Goal: Information Seeking & Learning: Learn about a topic

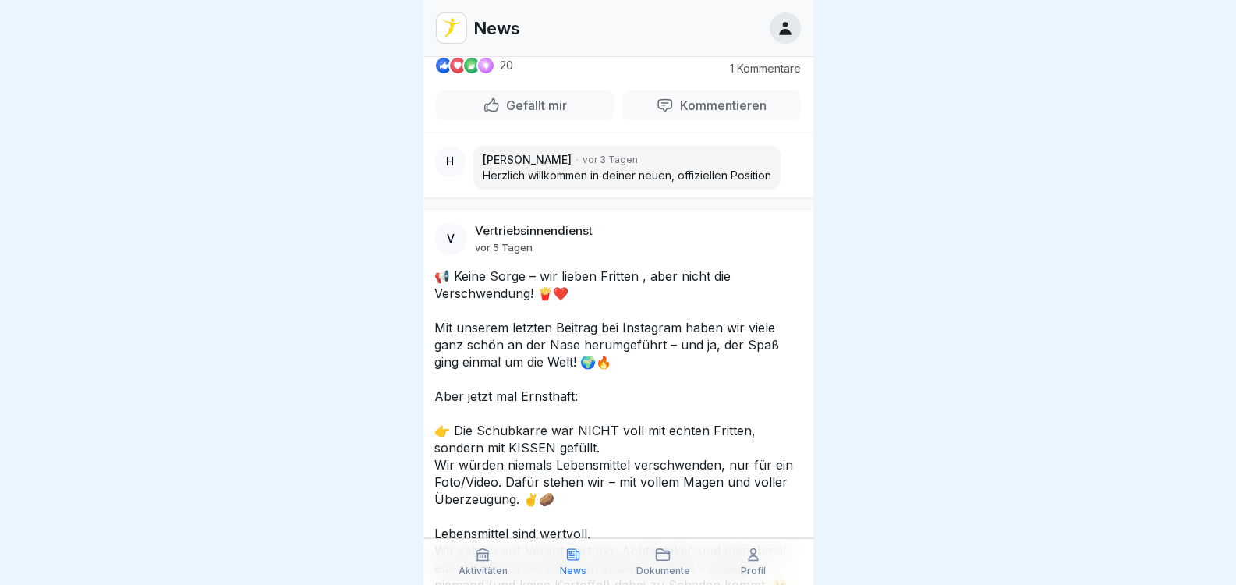
scroll to position [3821, 0]
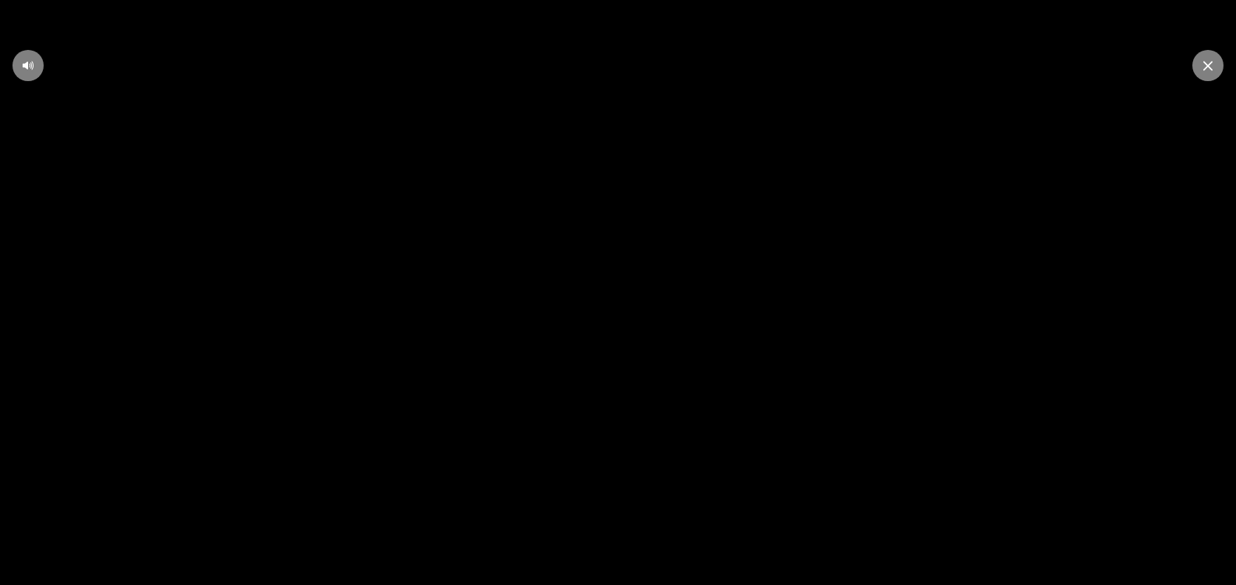
click at [610, 363] on video at bounding box center [618, 292] width 1236 height 585
click at [618, 298] on icon at bounding box center [618, 292] width 19 height 20
click at [1195, 62] on div at bounding box center [1207, 65] width 31 height 31
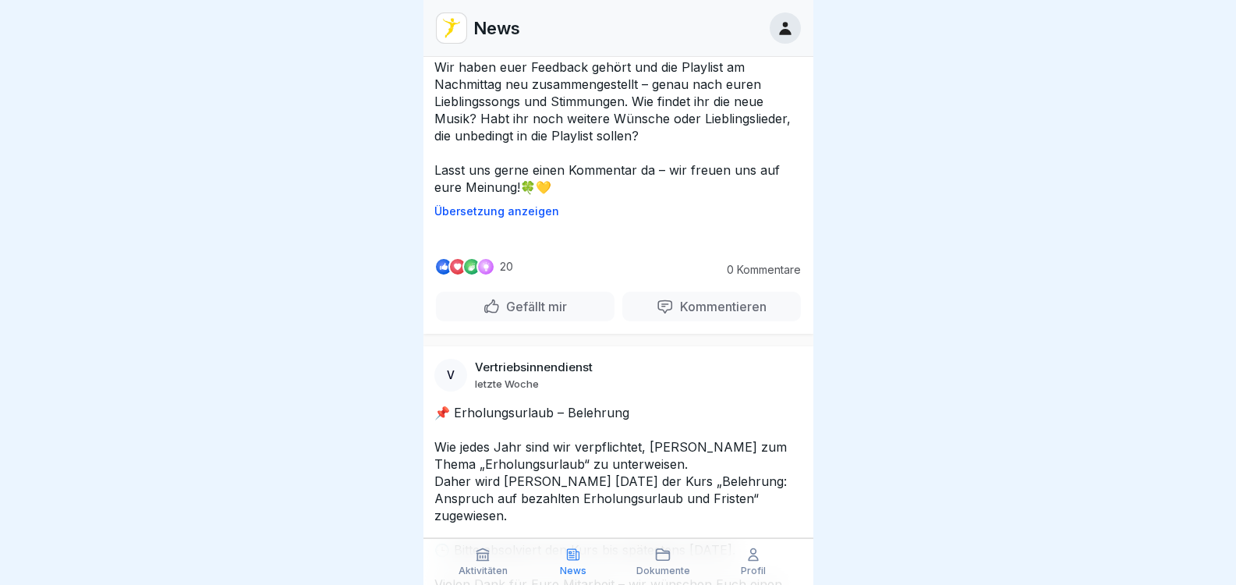
scroll to position [5068, 0]
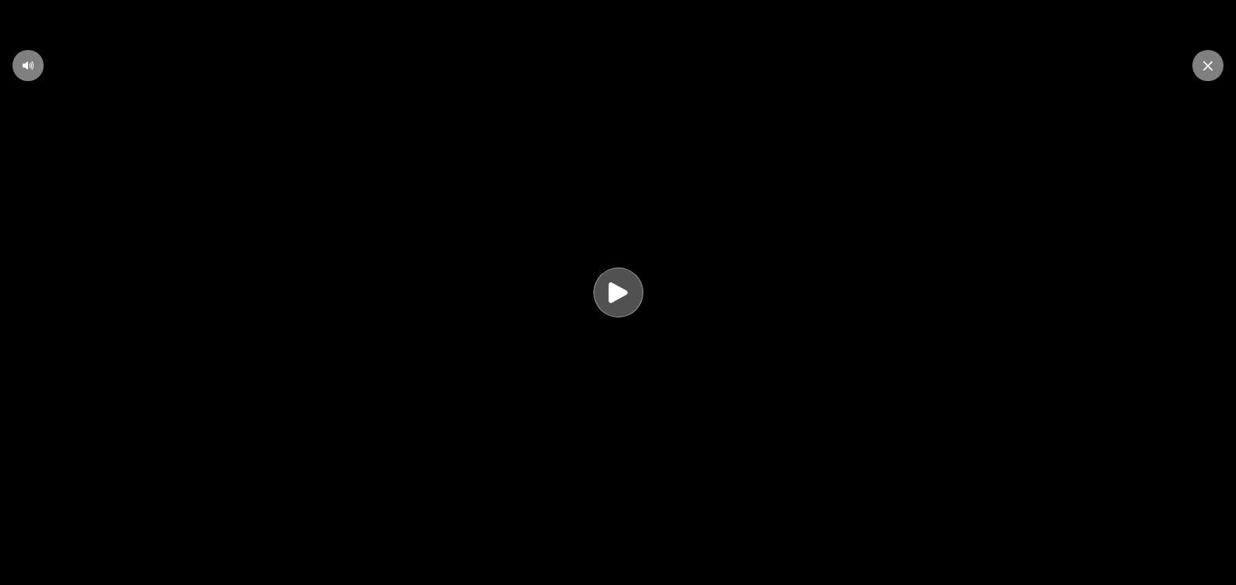
click at [627, 308] on icon at bounding box center [618, 293] width 30 height 30
click at [1213, 67] on div at bounding box center [1207, 65] width 31 height 31
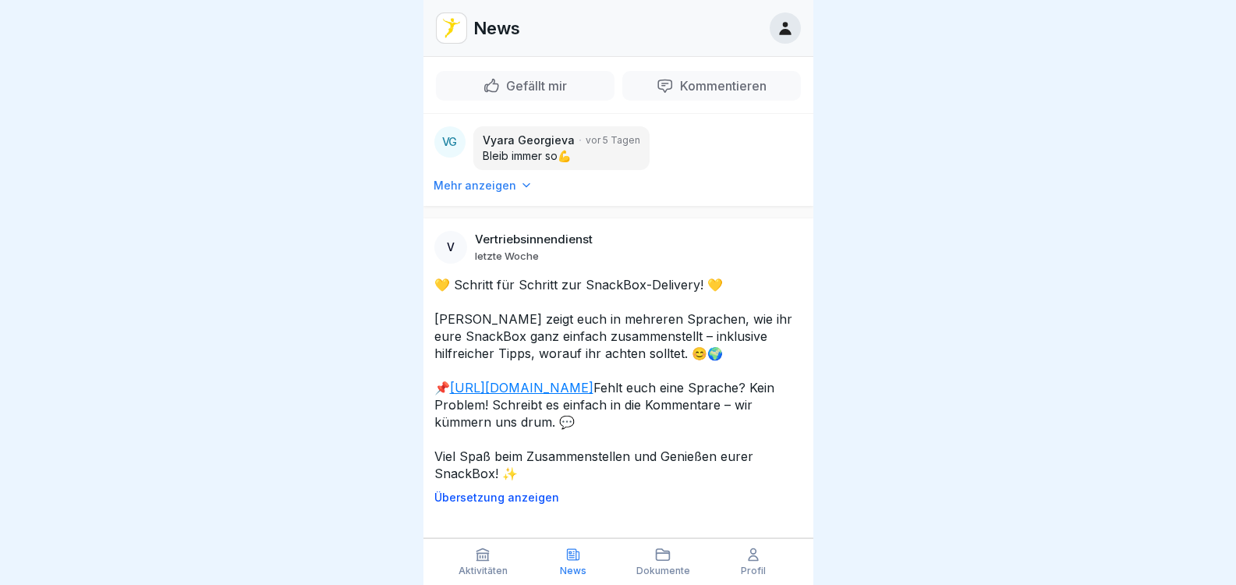
scroll to position [6589, 0]
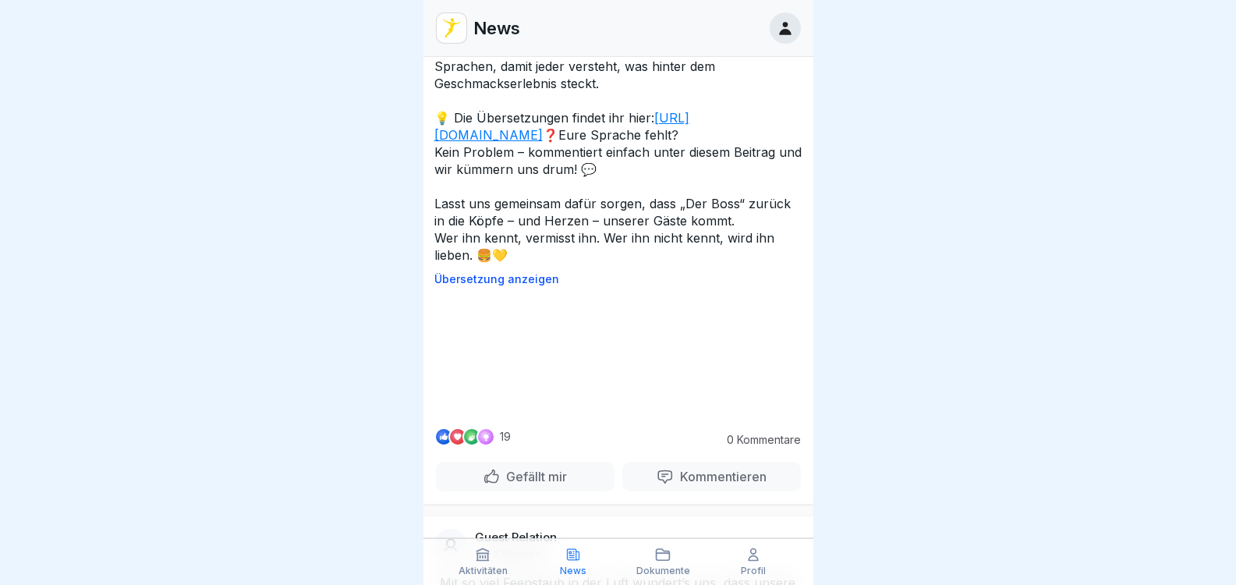
scroll to position [8928, 0]
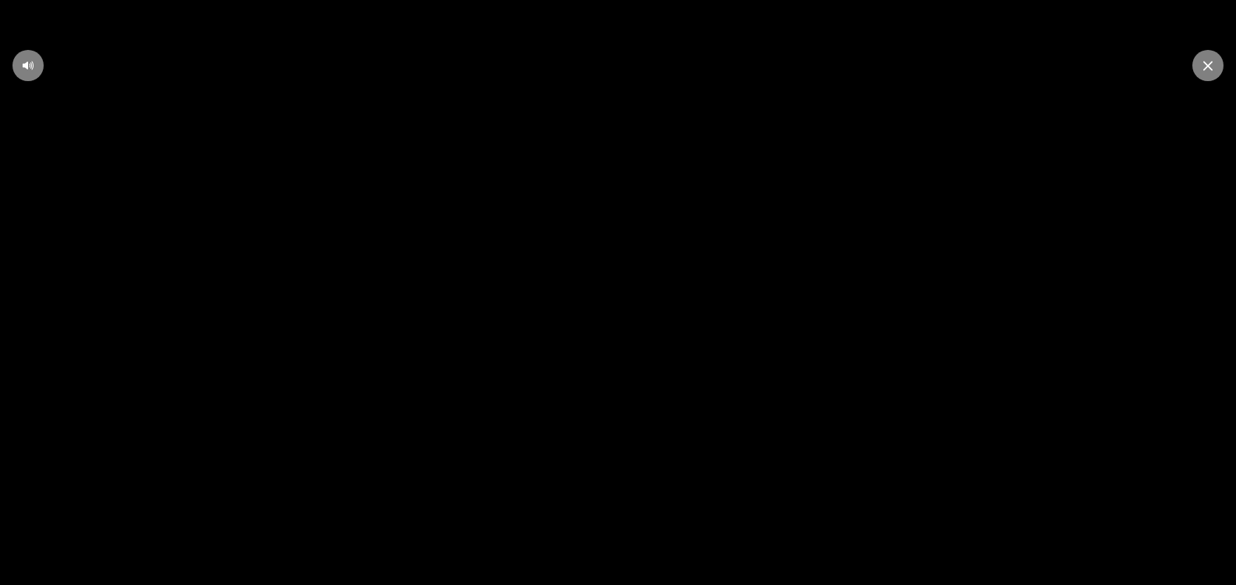
click at [619, 303] on icon at bounding box center [618, 292] width 19 height 20
click at [1212, 65] on icon at bounding box center [1207, 66] width 9 height 10
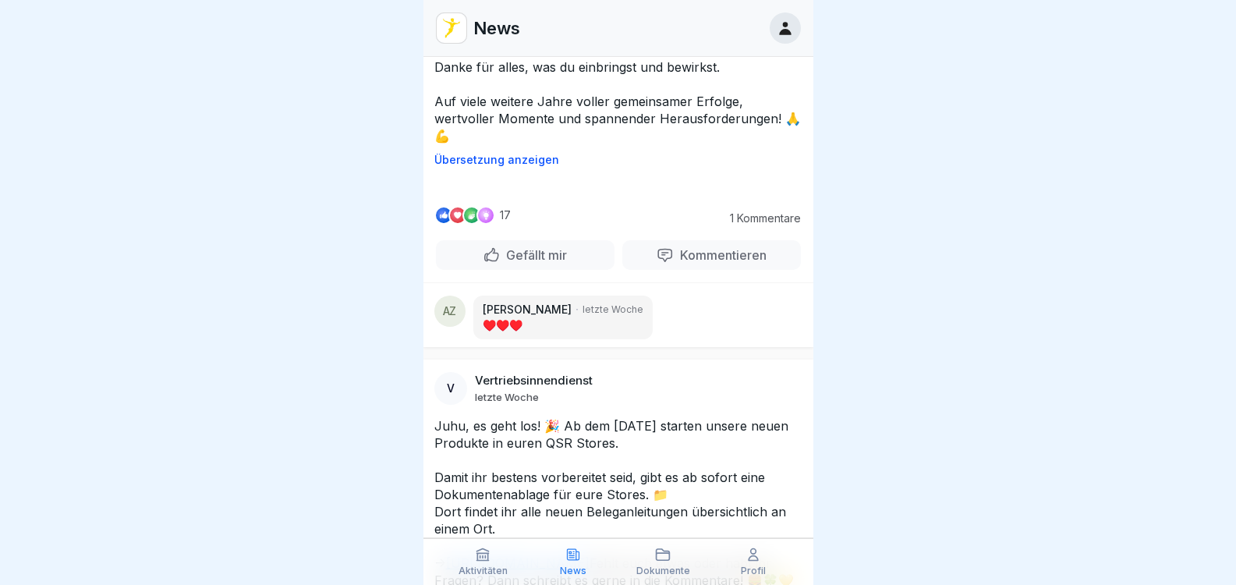
scroll to position [10800, 0]
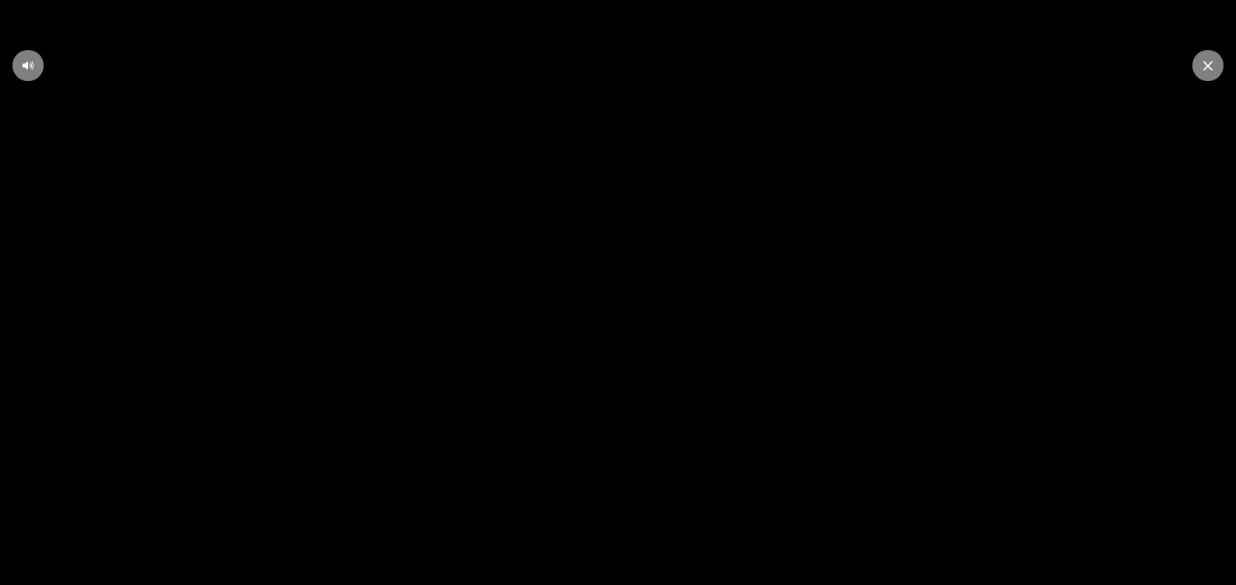
click at [1207, 69] on icon at bounding box center [1207, 66] width 9 height 10
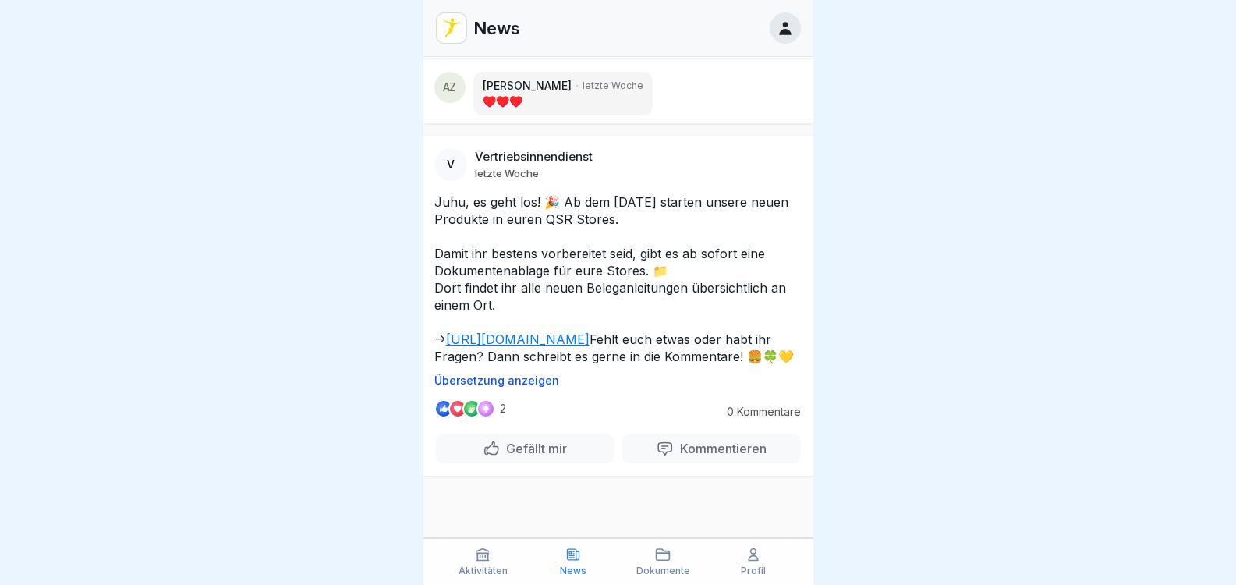
scroll to position [12203, 0]
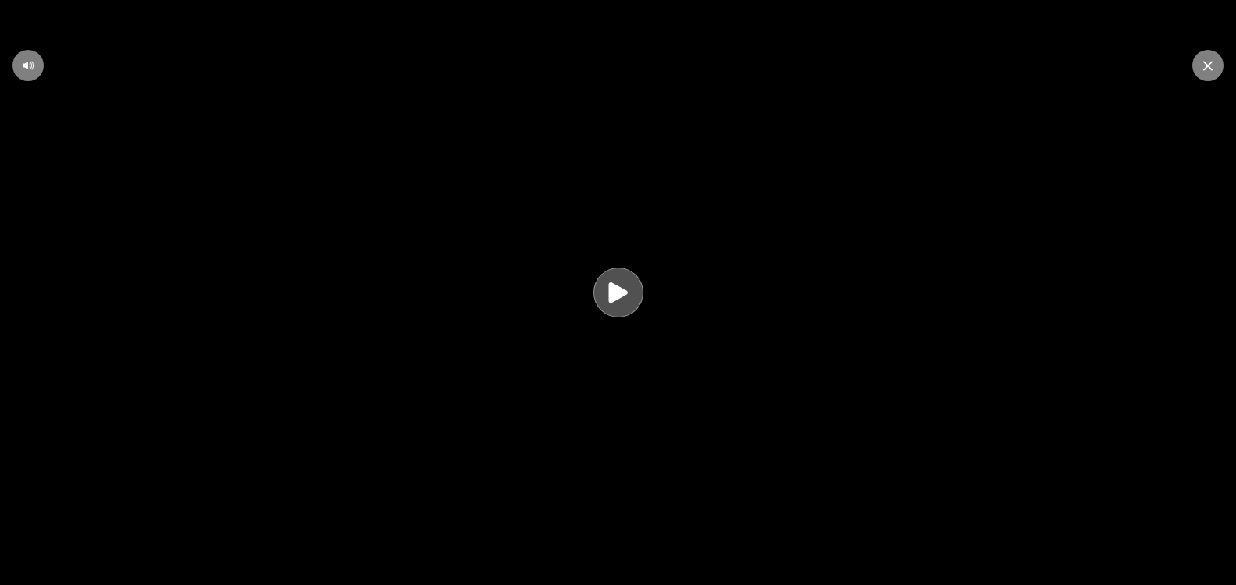
click at [615, 296] on icon at bounding box center [618, 292] width 19 height 20
click at [1212, 61] on icon at bounding box center [1207, 66] width 9 height 10
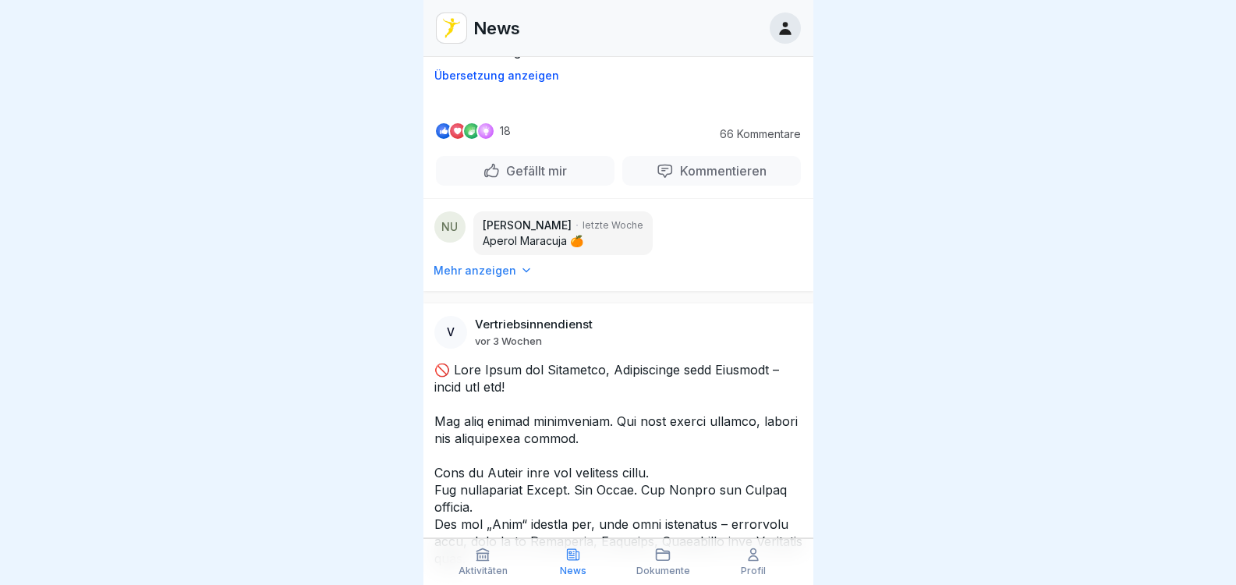
scroll to position [15768, 0]
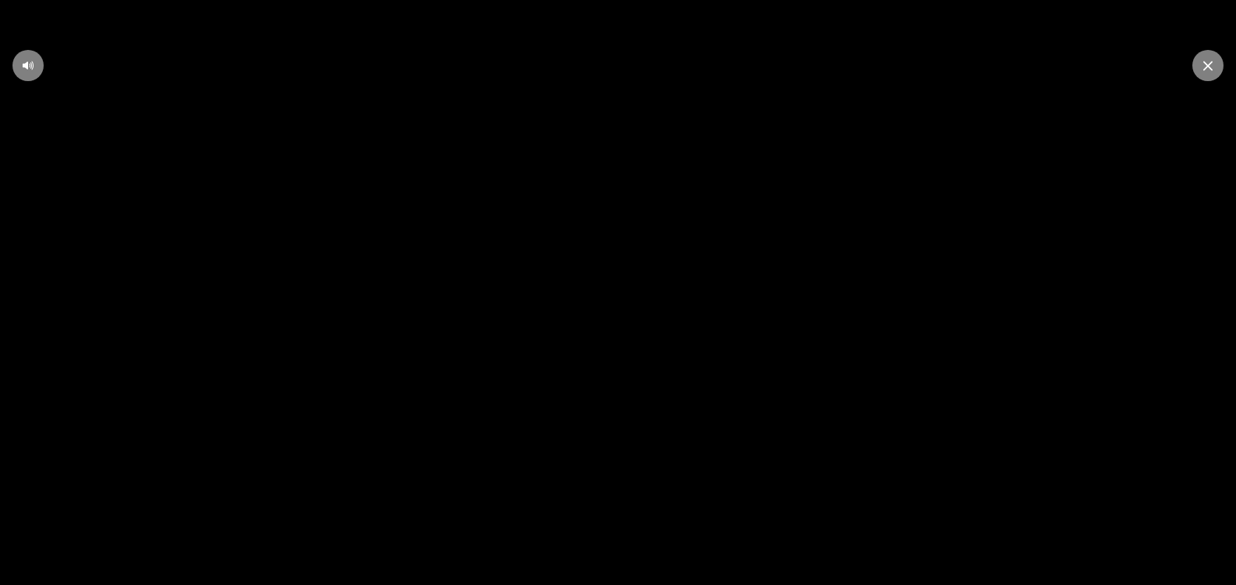
click at [1209, 69] on icon at bounding box center [1207, 66] width 9 height 10
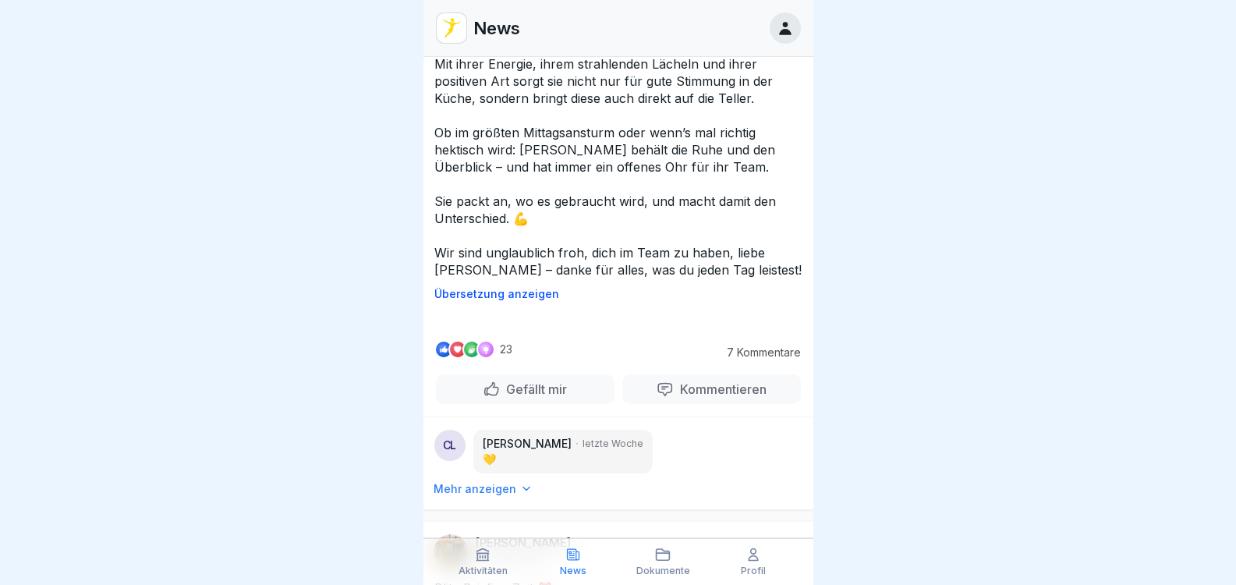
scroll to position [17015, 0]
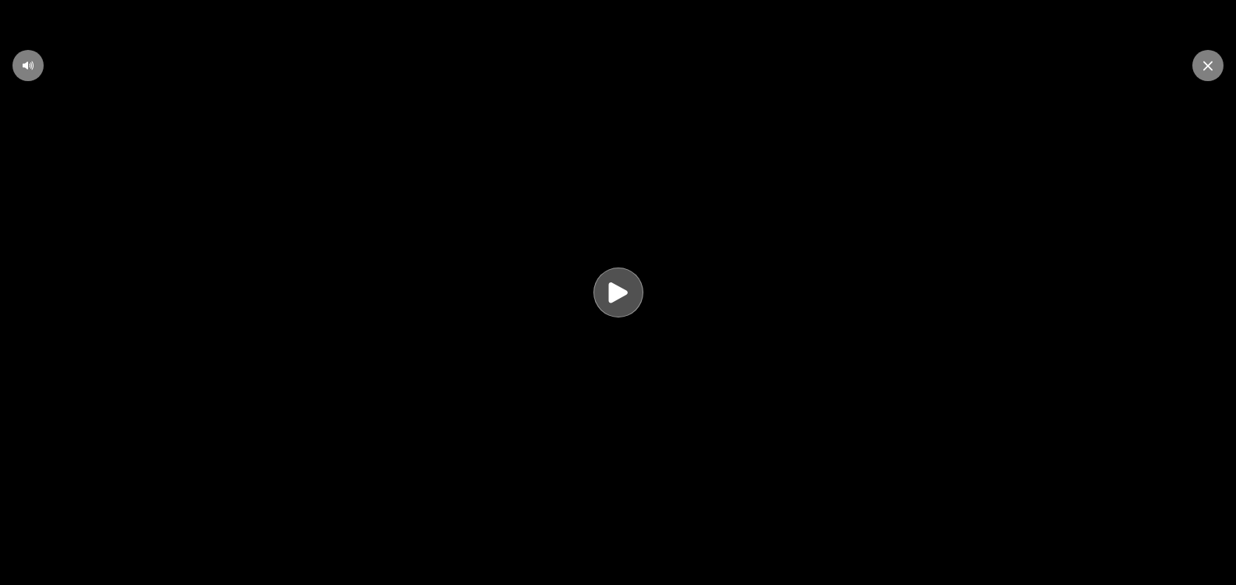
click at [632, 303] on icon at bounding box center [618, 293] width 30 height 30
click at [701, 294] on video at bounding box center [618, 292] width 1236 height 585
click at [1206, 61] on icon at bounding box center [1207, 66] width 9 height 10
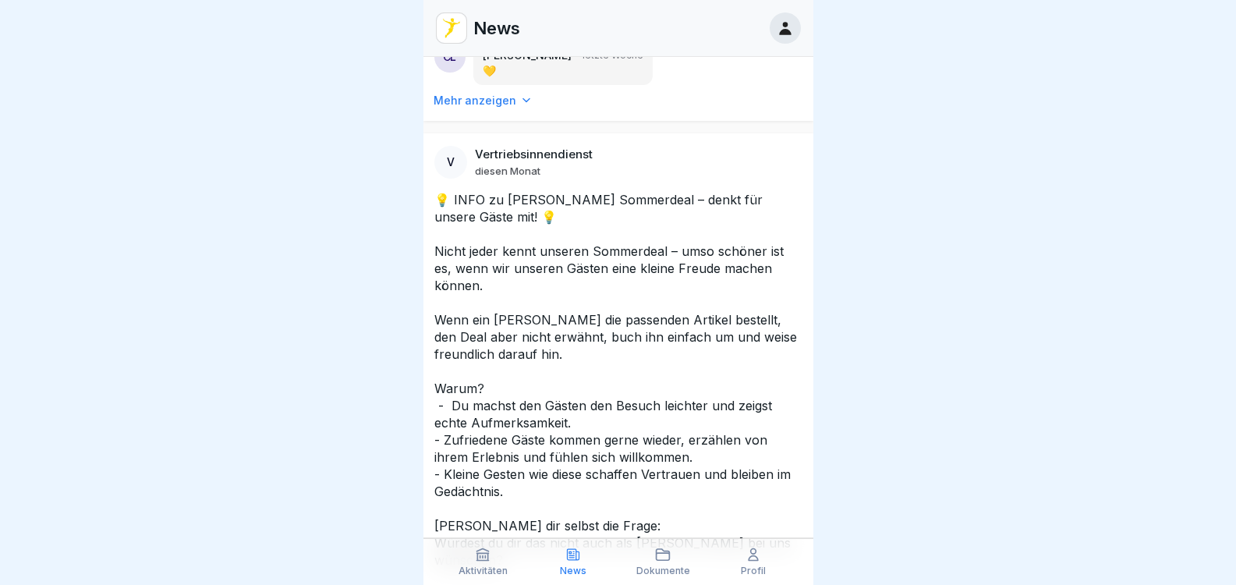
scroll to position [21148, 0]
